Goal: Browse casually: Explore the website without a specific task or goal

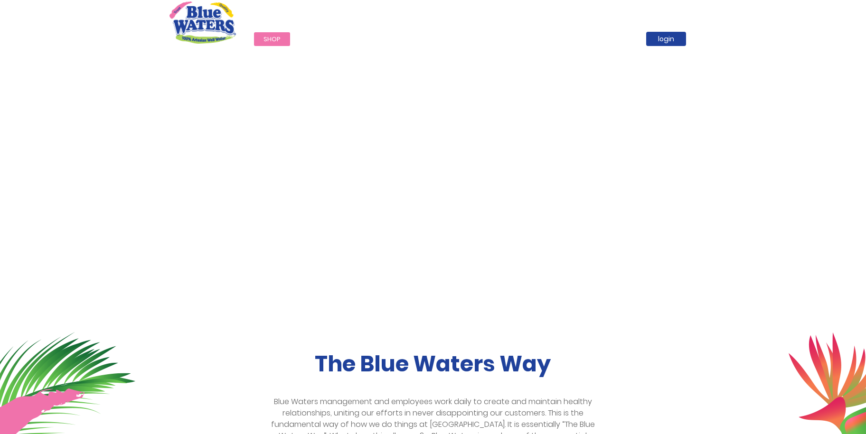
click at [266, 41] on span "Shop" at bounding box center [271, 39] width 17 height 9
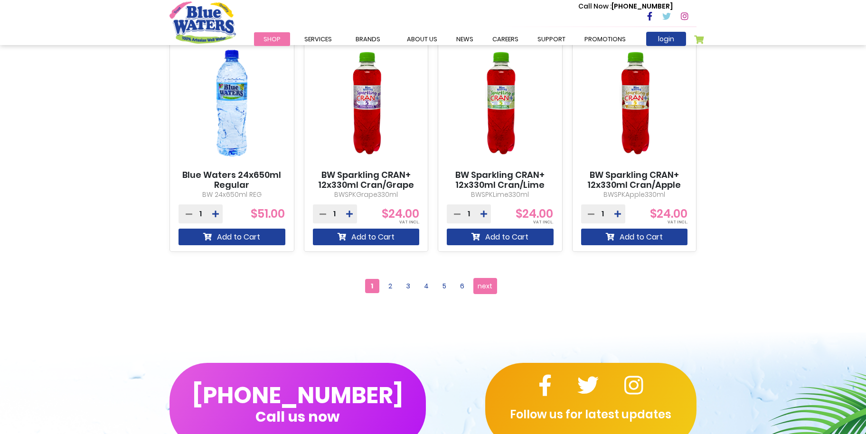
scroll to position [807, 0]
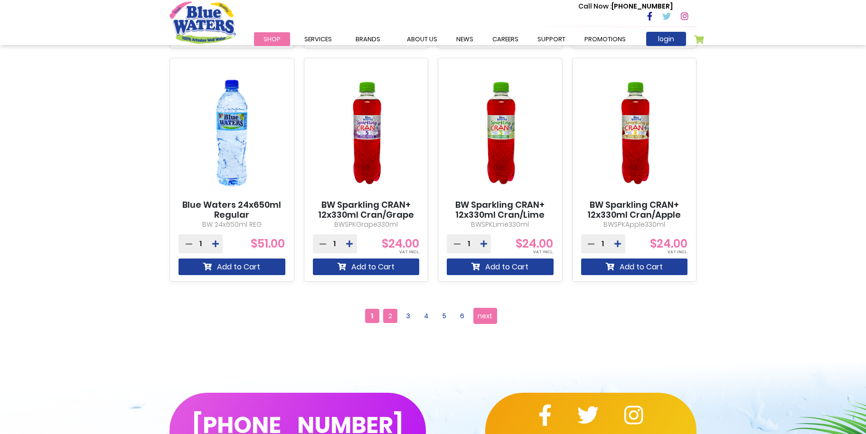
click at [391, 318] on span "2" at bounding box center [390, 316] width 14 height 14
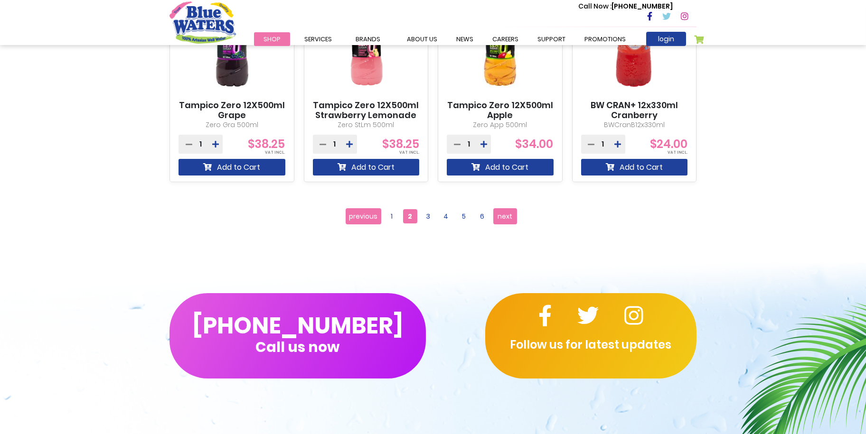
scroll to position [872, 0]
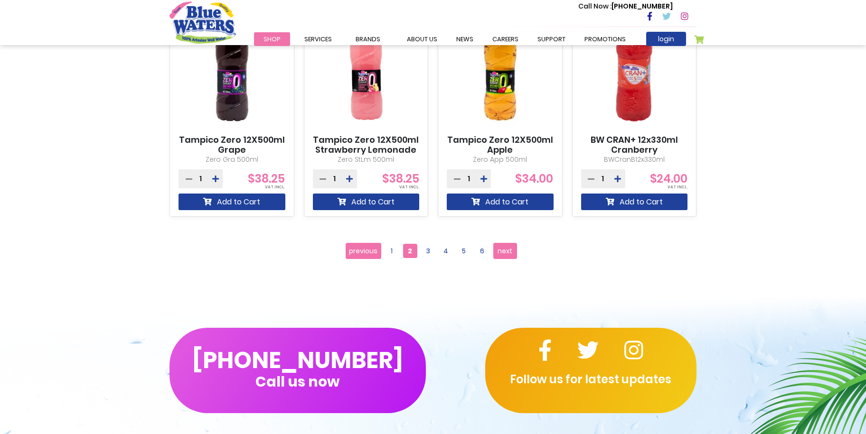
click at [426, 258] on ul "Page previous Page 1 You're currently reading page 2 Page 3 Page 4 Page 5 Page …" at bounding box center [432, 251] width 175 height 16
click at [428, 252] on span "3" at bounding box center [428, 251] width 14 height 14
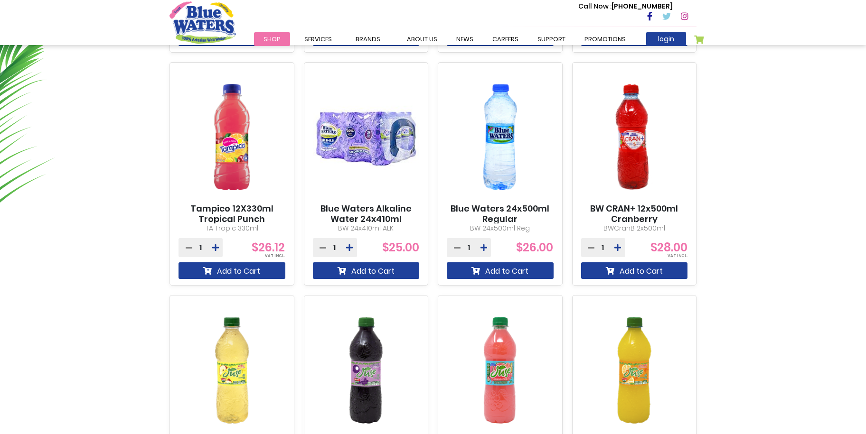
scroll to position [759, 0]
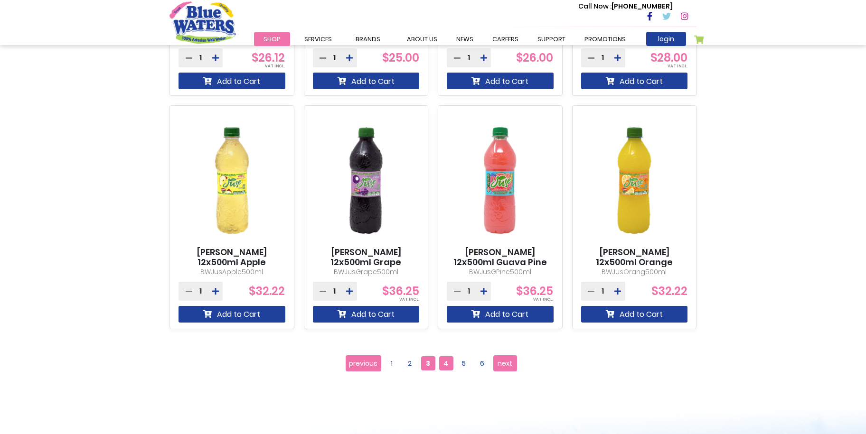
click at [449, 360] on span "4" at bounding box center [446, 363] width 14 height 14
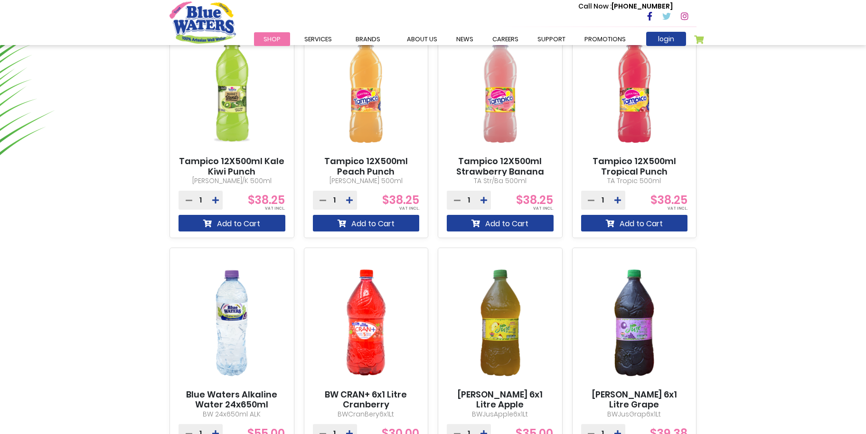
scroll to position [854, 0]
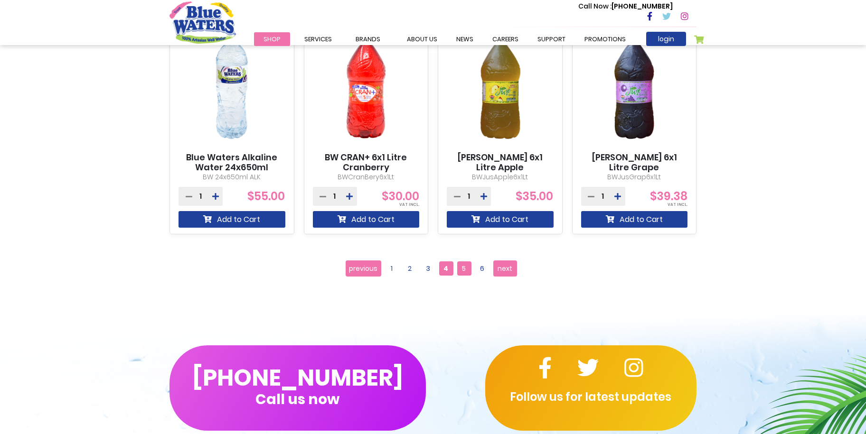
click at [461, 274] on span "5" at bounding box center [464, 268] width 14 height 14
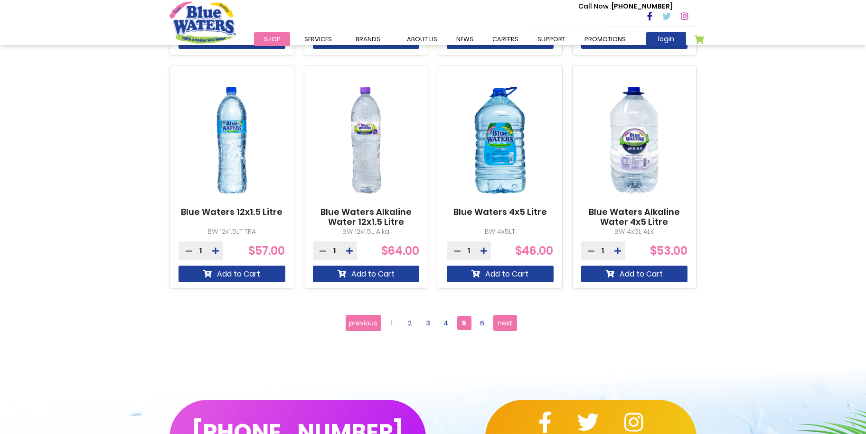
scroll to position [807, 0]
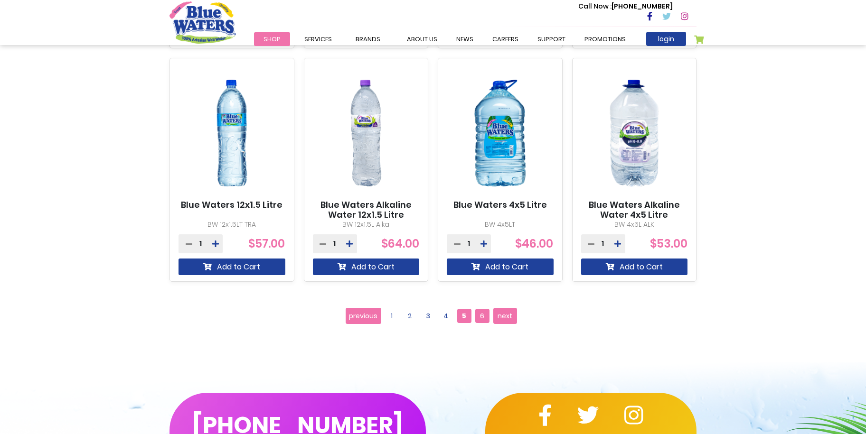
click at [478, 314] on span "6" at bounding box center [482, 316] width 14 height 14
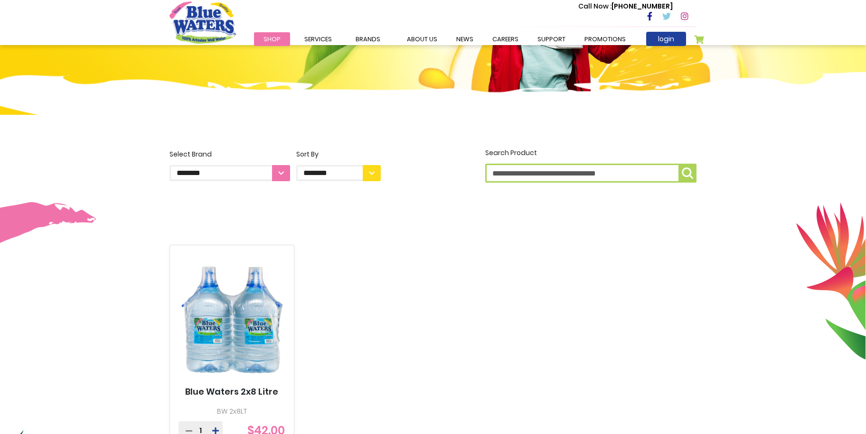
scroll to position [285, 0]
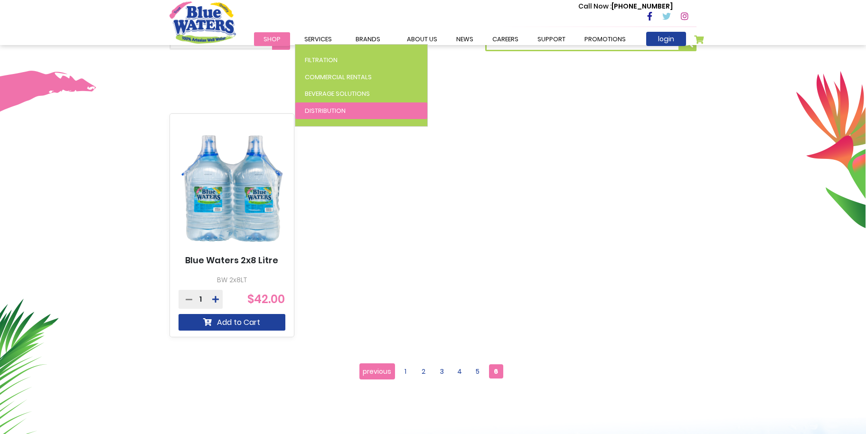
click at [314, 110] on span "Distribution" at bounding box center [325, 110] width 41 height 9
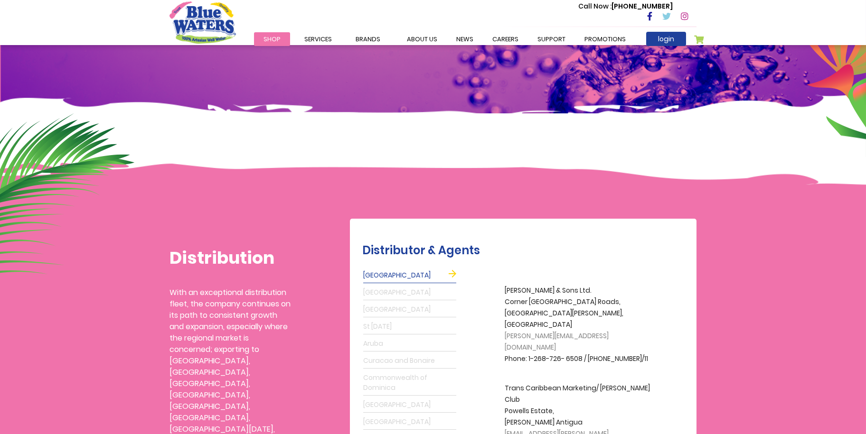
scroll to position [47, 0]
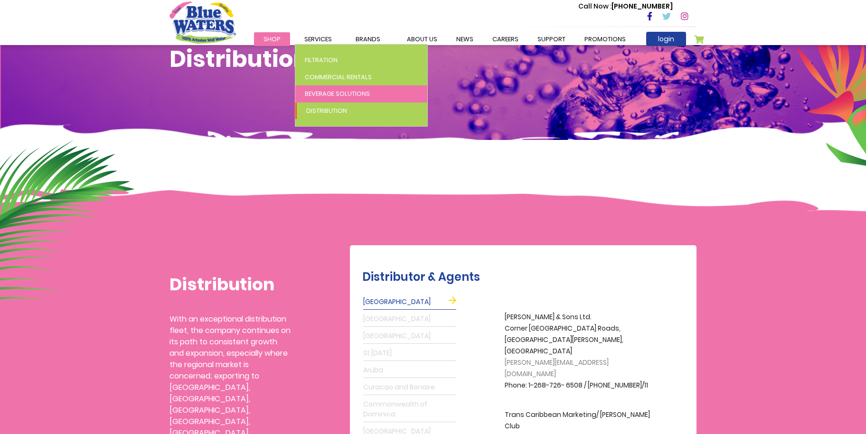
click at [305, 89] on span "Beverage Solutions" at bounding box center [337, 93] width 65 height 9
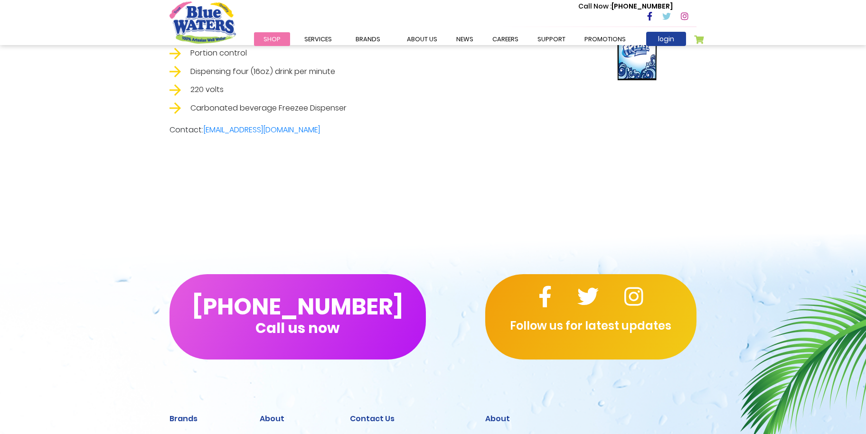
scroll to position [1837, 0]
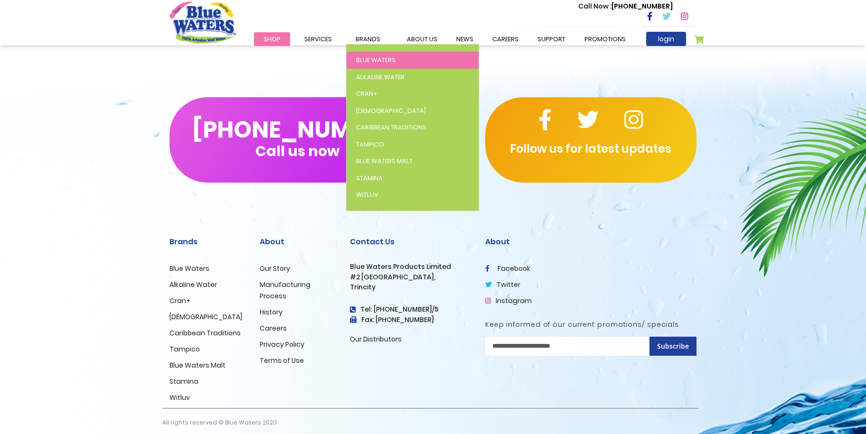
click at [376, 55] on link "Blue Waters" at bounding box center [412, 60] width 132 height 17
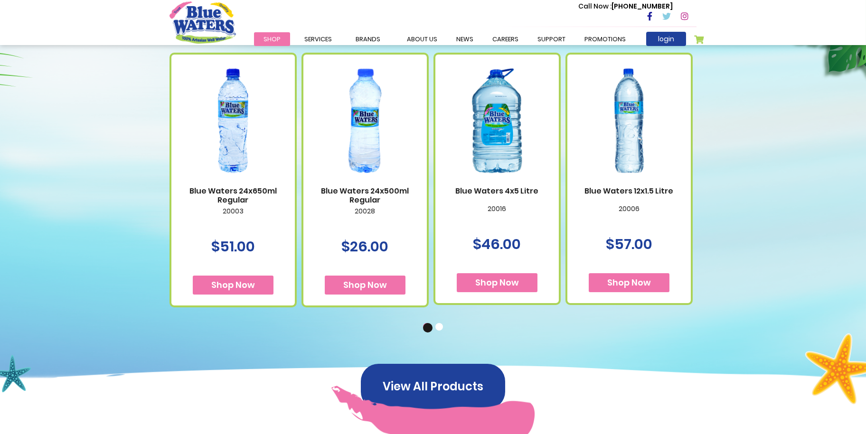
scroll to position [617, 0]
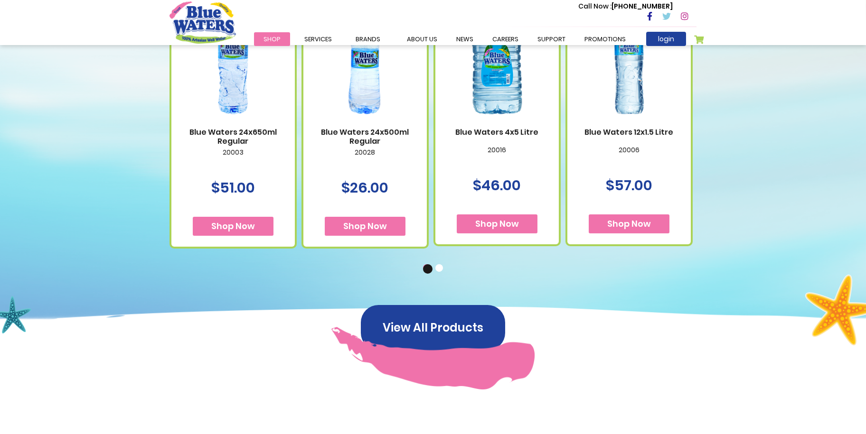
click at [436, 264] on button "2" at bounding box center [439, 268] width 9 height 9
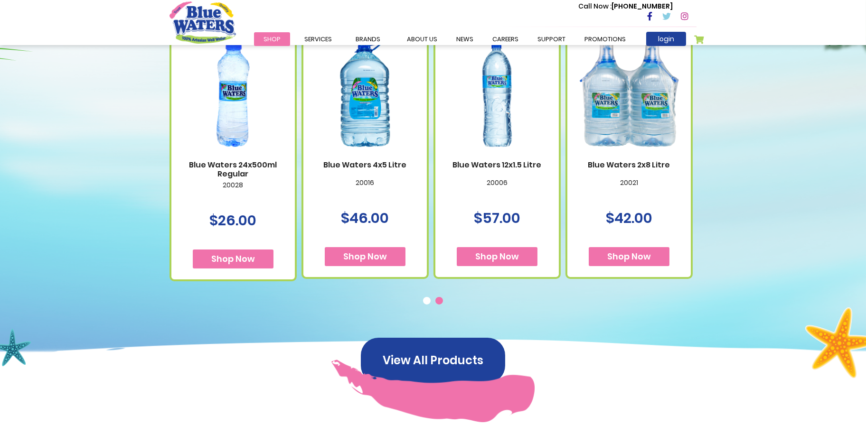
scroll to position [522, 0]
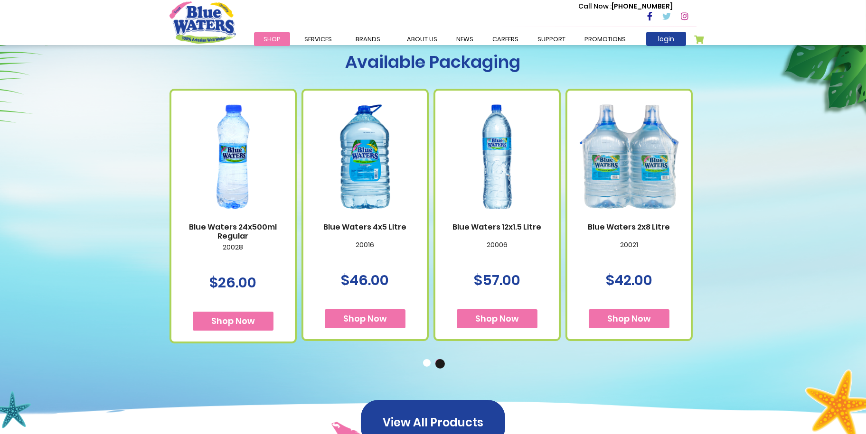
click at [425, 361] on button "1" at bounding box center [427, 363] width 9 height 9
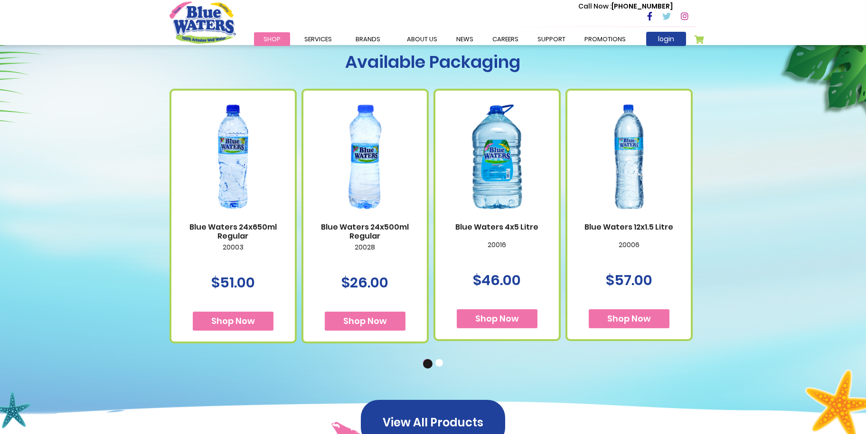
click at [438, 362] on button "2" at bounding box center [439, 363] width 9 height 9
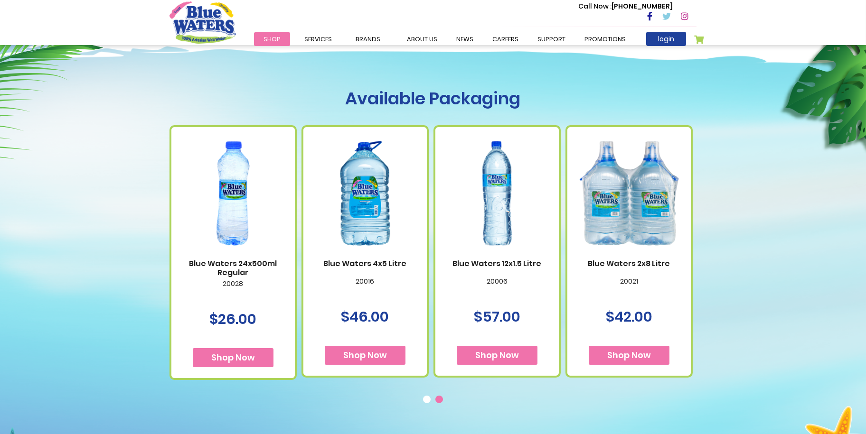
scroll to position [533, 0]
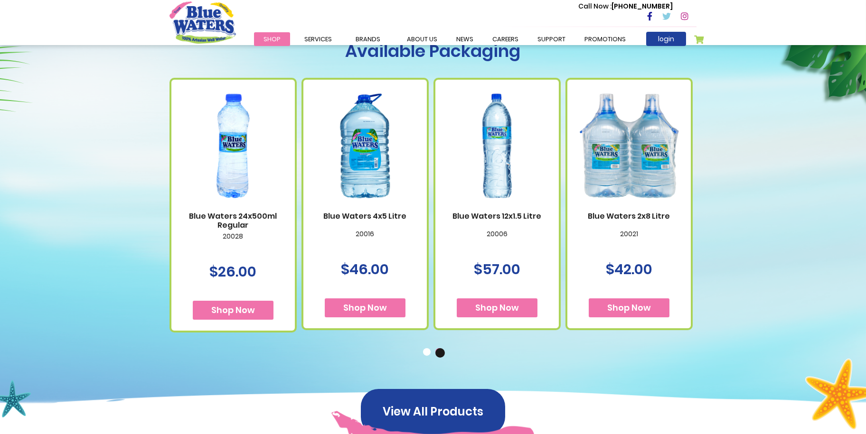
click at [425, 352] on button "1" at bounding box center [427, 352] width 9 height 9
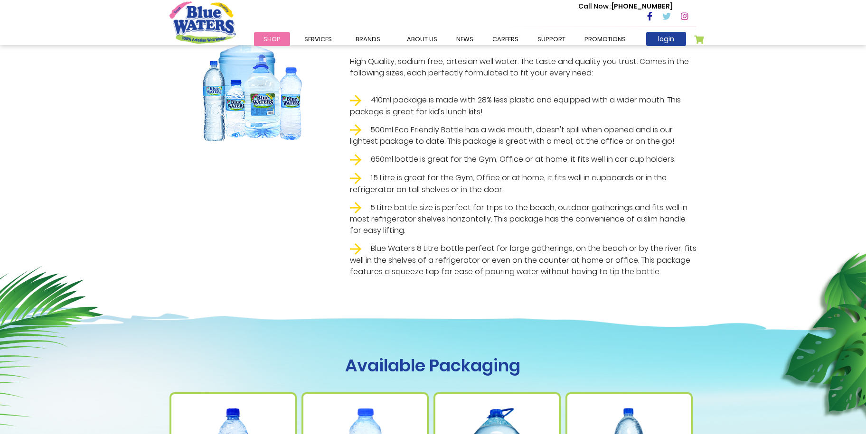
scroll to position [106, 0]
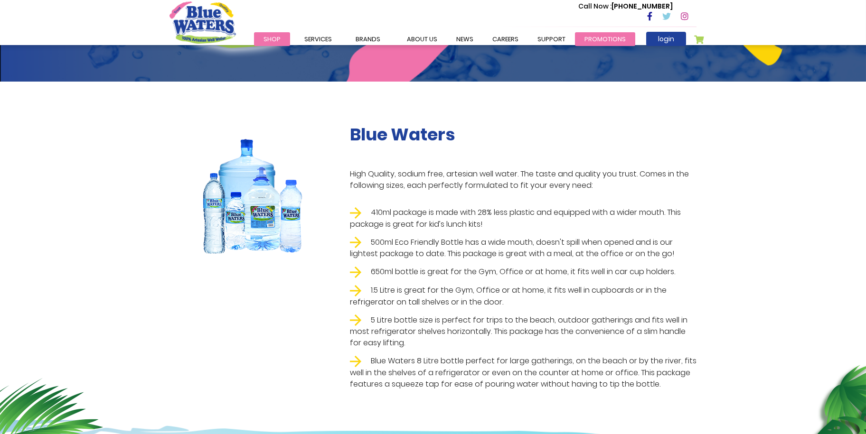
click at [590, 33] on link "Promotions" at bounding box center [605, 39] width 60 height 14
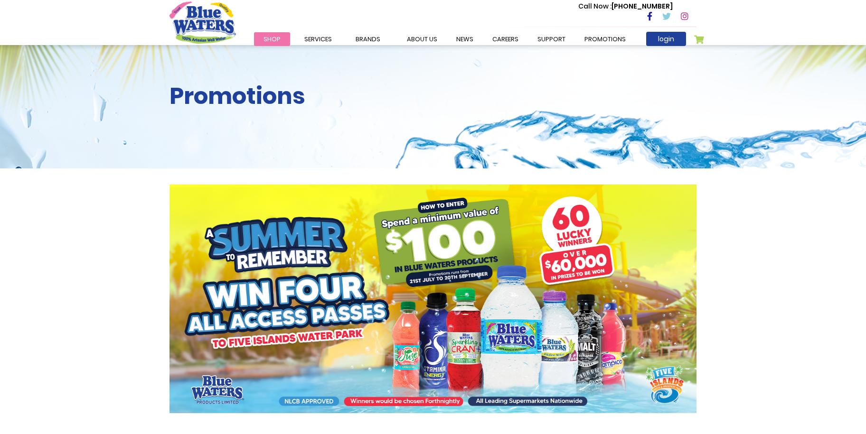
click at [225, 12] on img "store logo" at bounding box center [202, 22] width 66 height 42
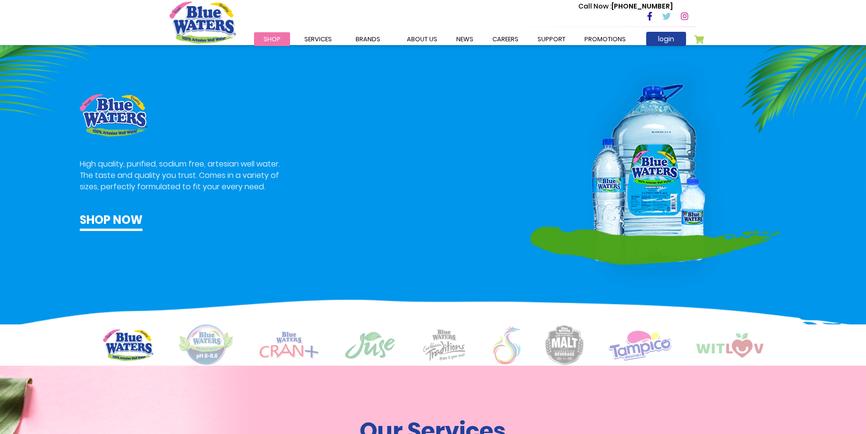
scroll to position [522, 0]
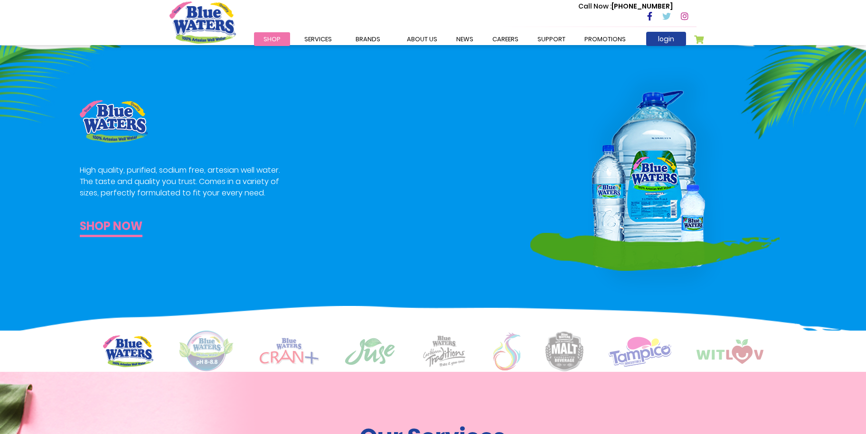
click at [116, 229] on link "Shop now" at bounding box center [111, 227] width 63 height 19
